Goal: Task Accomplishment & Management: Manage account settings

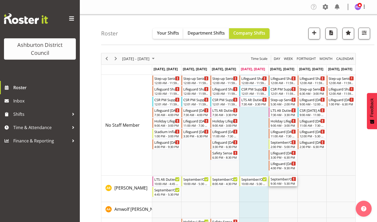
click at [278, 180] on div "September/October Holiday Programme" at bounding box center [283, 178] width 26 height 5
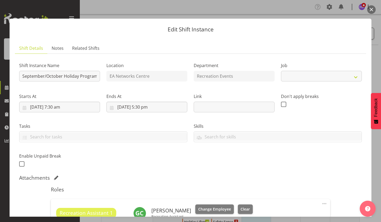
select select "4046"
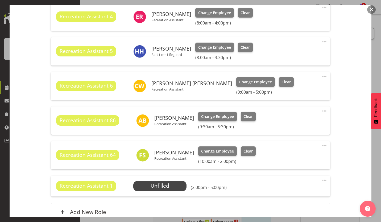
scroll to position [270, 0]
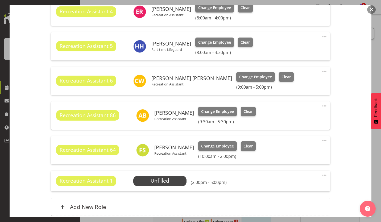
click at [321, 71] on span at bounding box center [324, 71] width 6 height 6
click at [297, 81] on link "Edit" at bounding box center [301, 83] width 51 height 10
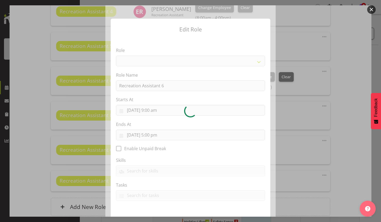
select select "84"
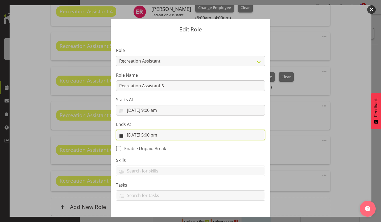
click at [152, 136] on input "[DATE] 5:00 pm" at bounding box center [190, 134] width 149 height 11
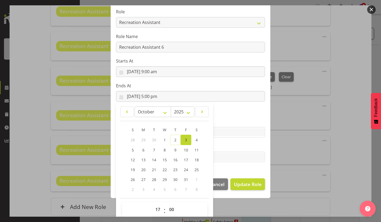
scroll to position [45, 0]
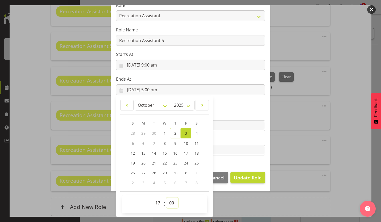
click at [169, 201] on select "00 01 02 03 04 05 06 07 08 09 10 11 12 13 14 15 16 17 18 19 20 21 22 23 24 25 2…" at bounding box center [172, 202] width 12 height 11
select select "30"
type input "[DATE] 5:30 pm"
click at [244, 117] on label "Skills" at bounding box center [190, 115] width 149 height 6
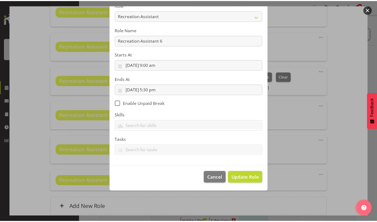
scroll to position [20, 0]
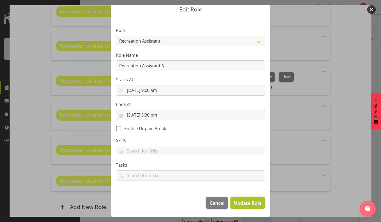
click at [238, 202] on span "Update Role" at bounding box center [248, 202] width 28 height 7
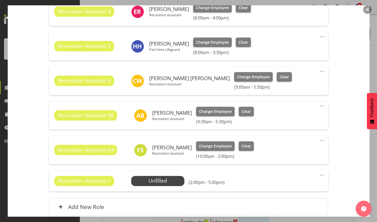
click at [319, 175] on span at bounding box center [322, 175] width 6 height 6
click at [274, 204] on link "Delete" at bounding box center [299, 206] width 51 height 10
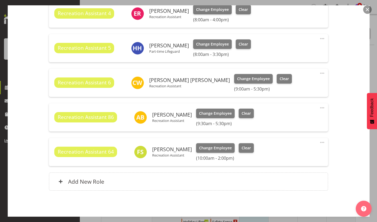
scroll to position [267, 0]
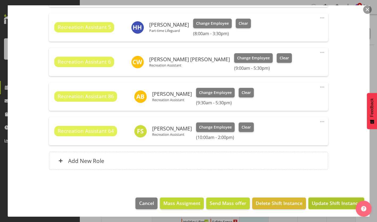
click at [338, 201] on span "Update Shift Instance" at bounding box center [335, 202] width 49 height 7
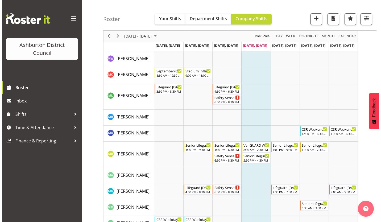
scroll to position [944, 0]
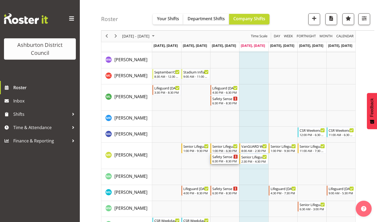
click at [225, 157] on div "Safety Sense Workshop" at bounding box center [225, 156] width 26 height 5
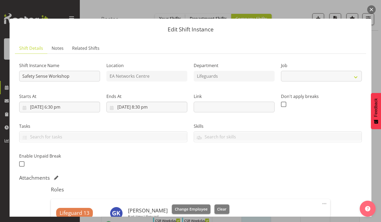
select select "40"
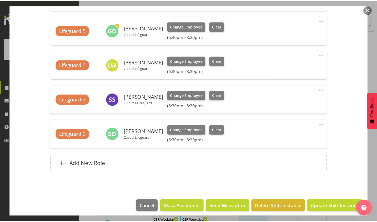
scroll to position [902, 0]
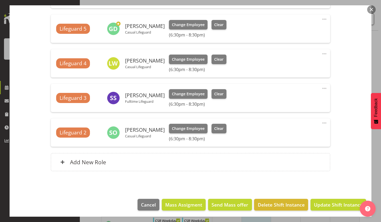
click at [372, 10] on button "button" at bounding box center [371, 9] width 9 height 9
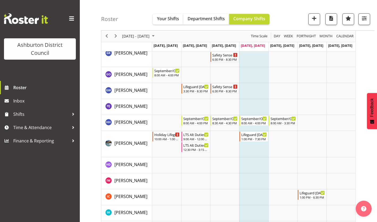
scroll to position [498, 0]
